Goal: Task Accomplishment & Management: Complete application form

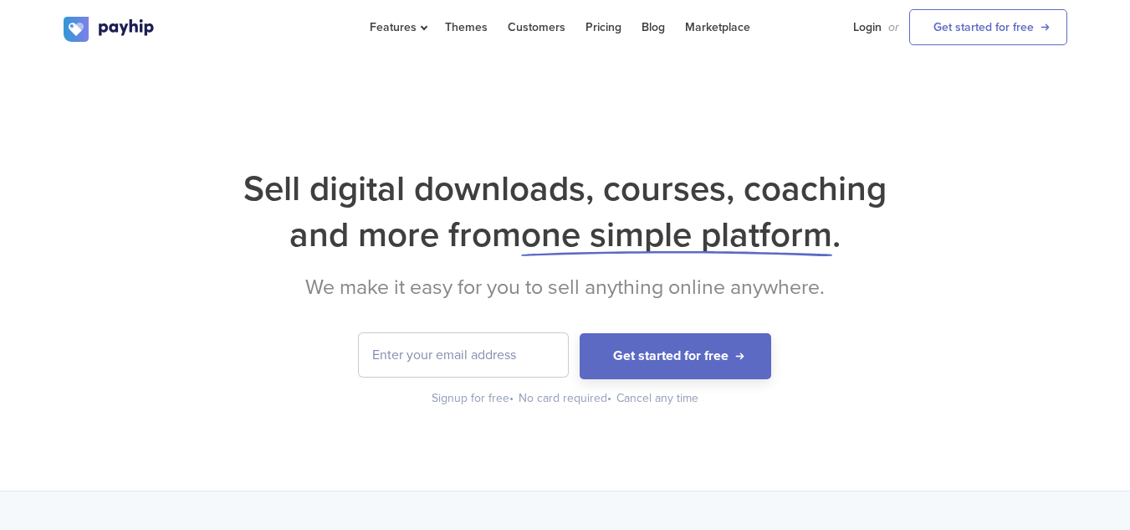
click at [459, 346] on input "email" at bounding box center [463, 355] width 209 height 44
type input "[EMAIL_ADDRESS][DOMAIN_NAME]"
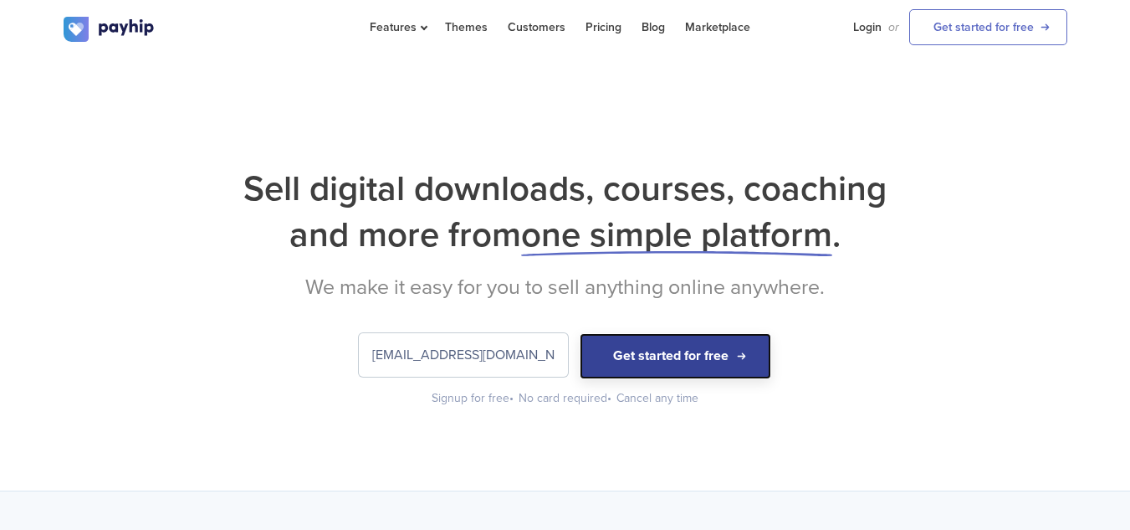
click at [603, 355] on button "Get started for free" at bounding box center [676, 356] width 192 height 46
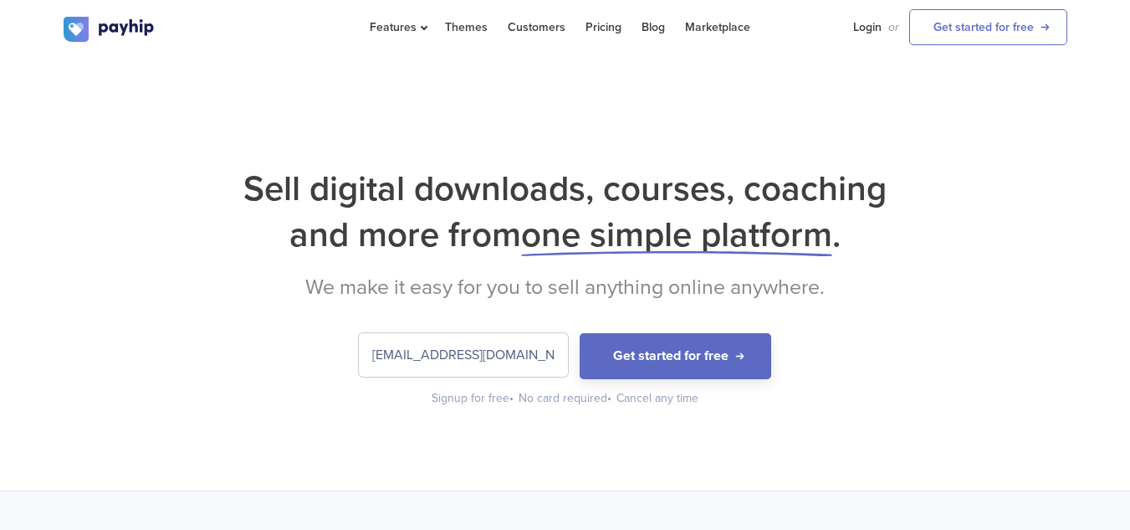
click at [1007, 46] on li "Get started for free" at bounding box center [983, 27] width 168 height 54
click at [853, 34] on li "Login" at bounding box center [865, 27] width 45 height 54
click at [872, 30] on link "Login" at bounding box center [867, 27] width 28 height 54
